Goal: Navigation & Orientation: Find specific page/section

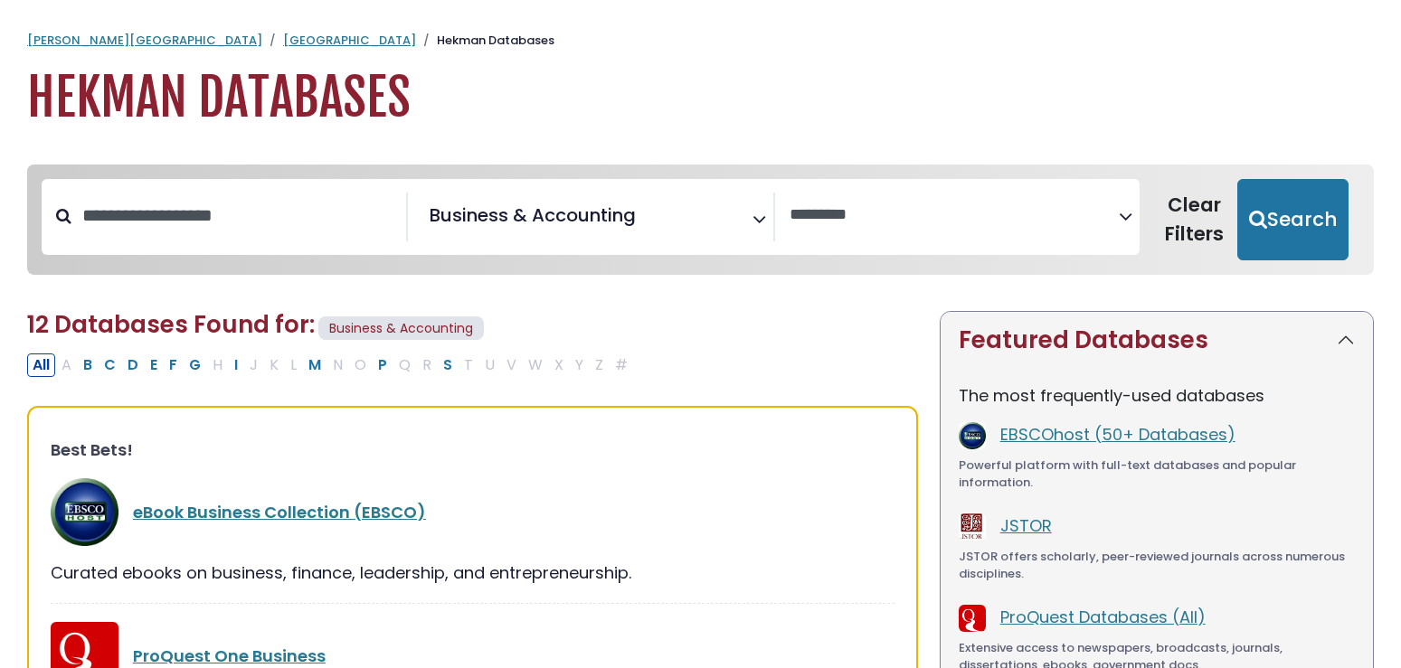
select select "Database Vendors Filter"
click at [88, 43] on link "Calvin University" at bounding box center [144, 40] width 235 height 17
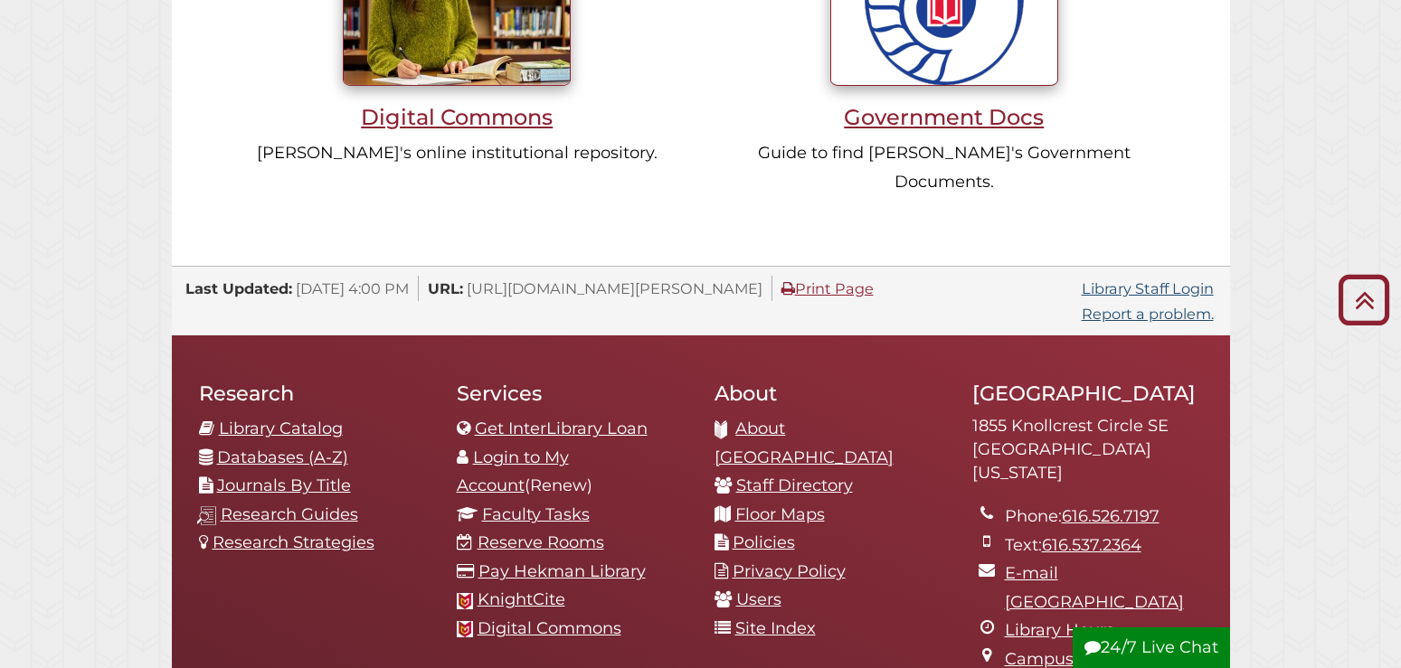
scroll to position [1972, 0]
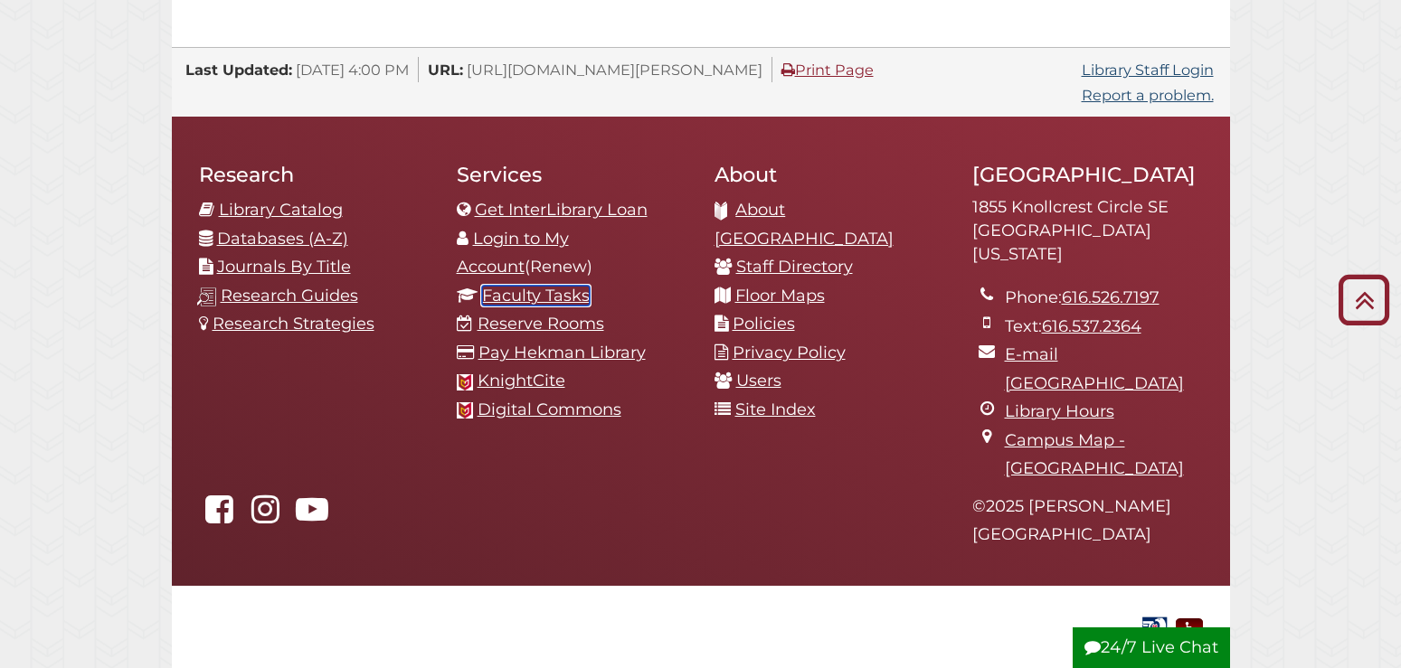
click at [495, 286] on link "Faculty Tasks" at bounding box center [536, 296] width 108 height 20
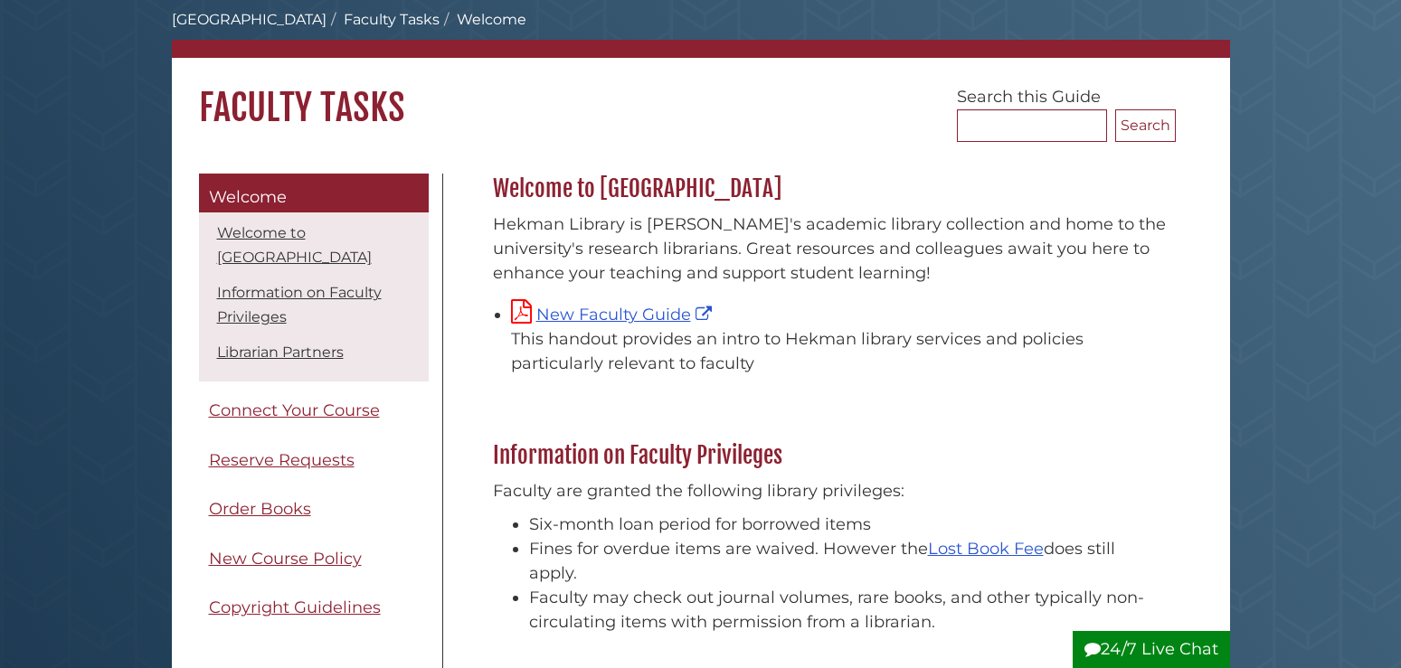
scroll to position [185, 0]
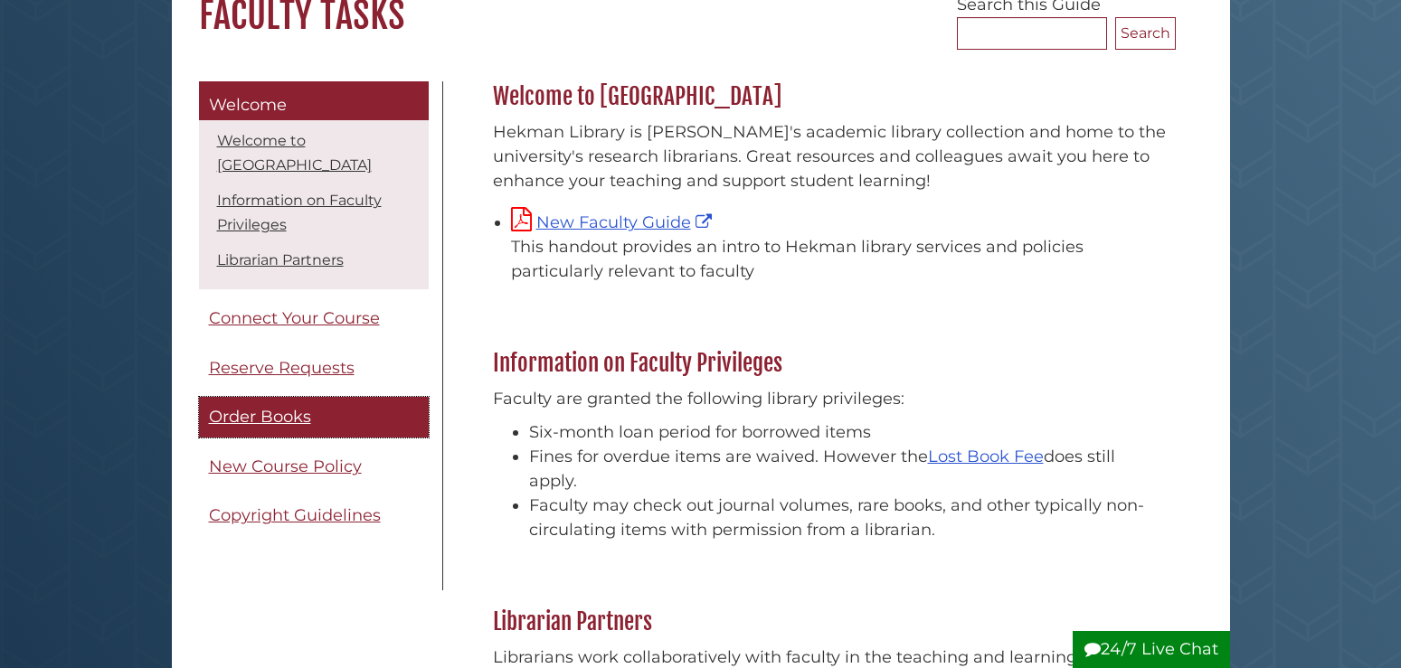
click at [300, 411] on span "Order Books" at bounding box center [260, 417] width 102 height 20
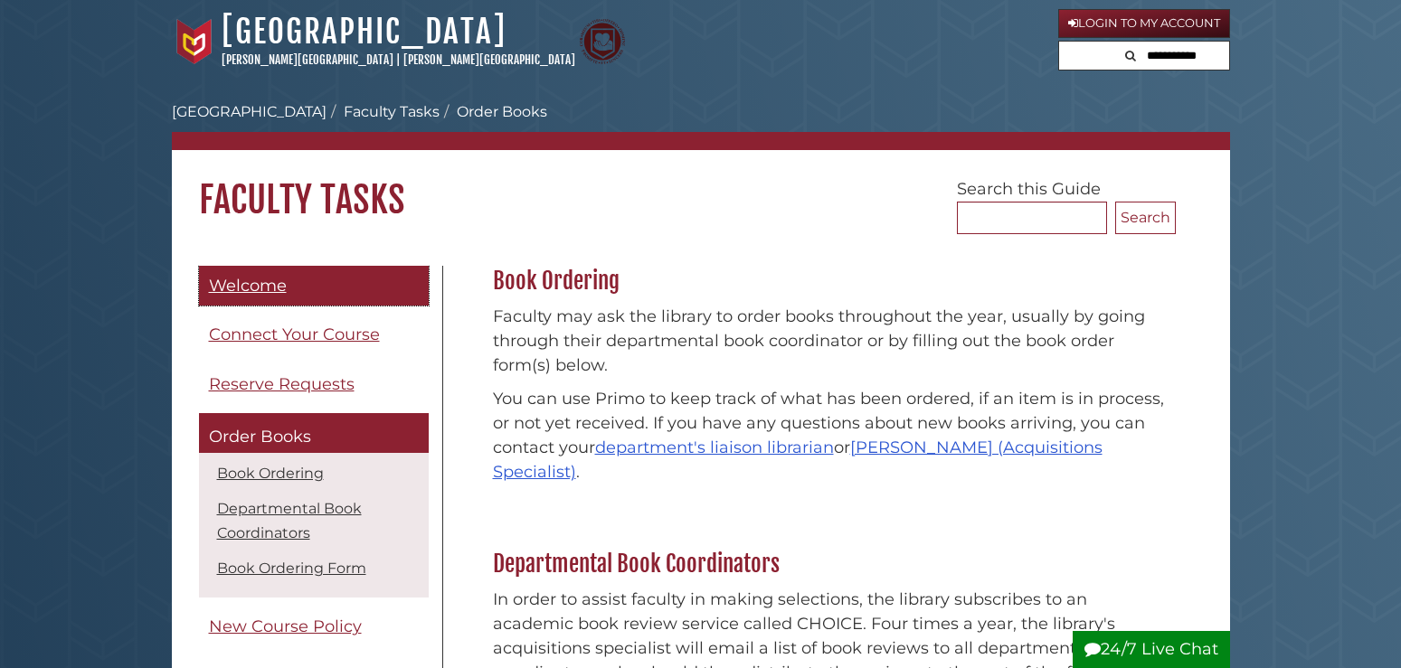
click at [218, 286] on span "Welcome" at bounding box center [248, 286] width 78 height 20
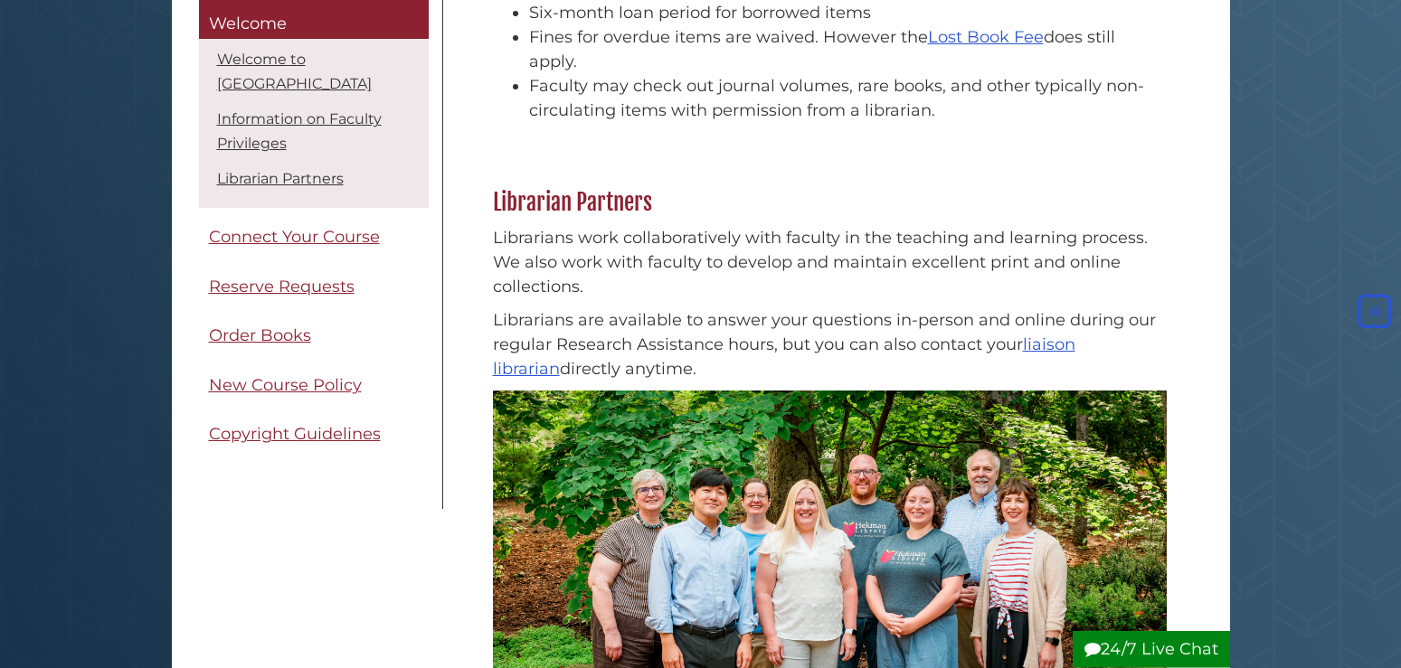
scroll to position [646, 0]
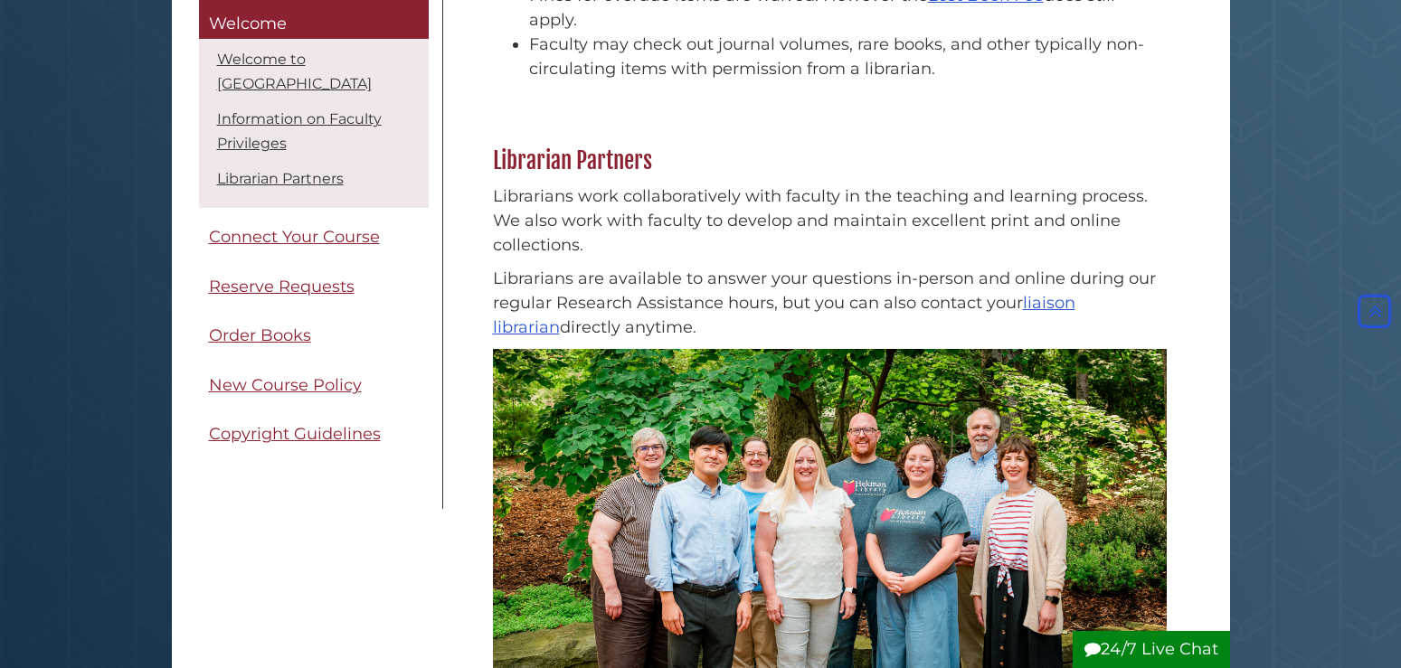
click at [199, 535] on div "Menu Welcome Welcome to Hekman Library Information on Faculty Privileges Librar…" at bounding box center [700, 258] width 1031 height 1276
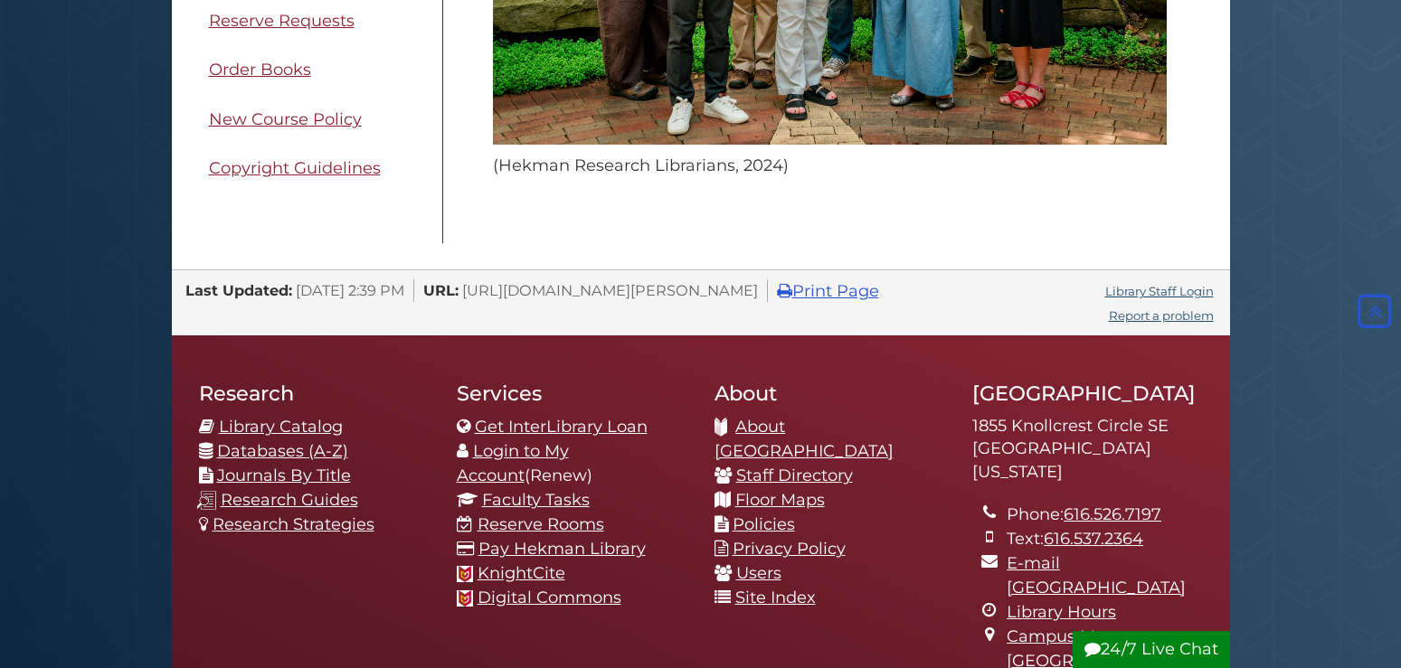
scroll to position [1568, 0]
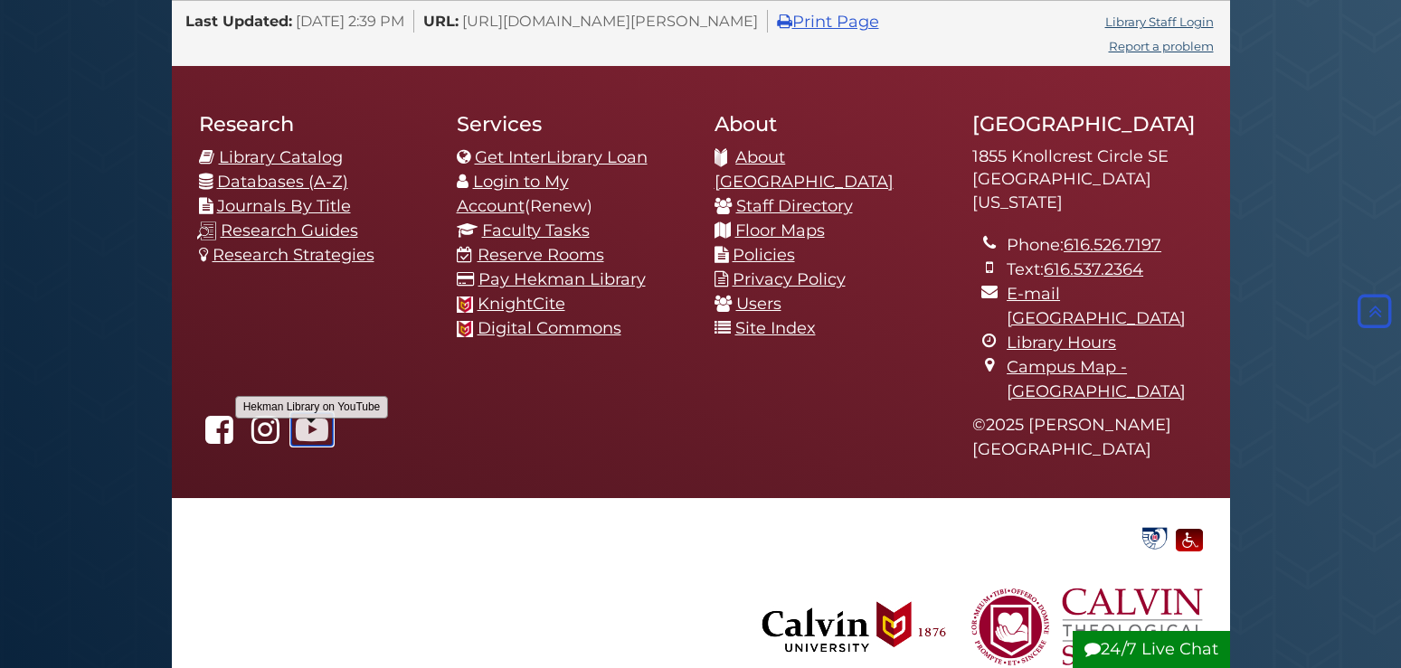
click at [302, 413] on icon "Hekman Library on YouTube" at bounding box center [312, 429] width 42 height 33
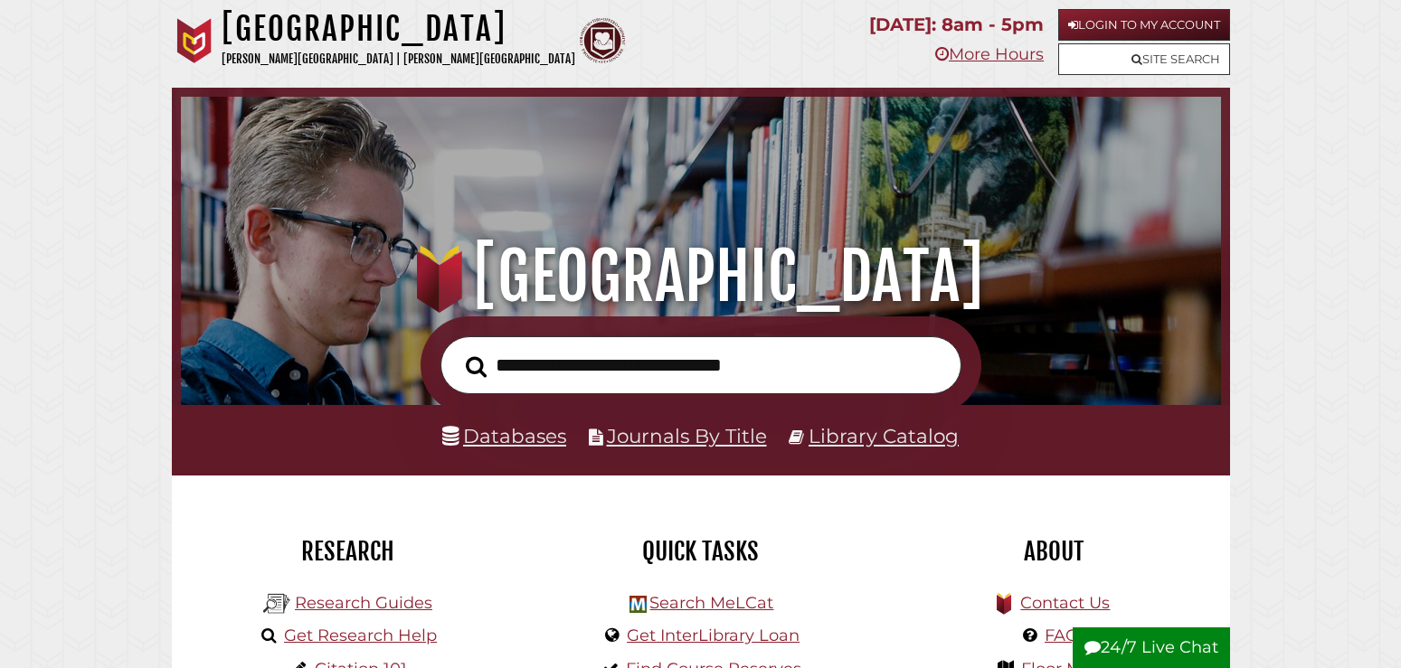
scroll to position [344, 1031]
click at [825, 437] on link "Library Catalog" at bounding box center [884, 436] width 150 height 24
click at [871, 442] on link "Library Catalog" at bounding box center [884, 436] width 150 height 24
